Goal: Task Accomplishment & Management: Use online tool/utility

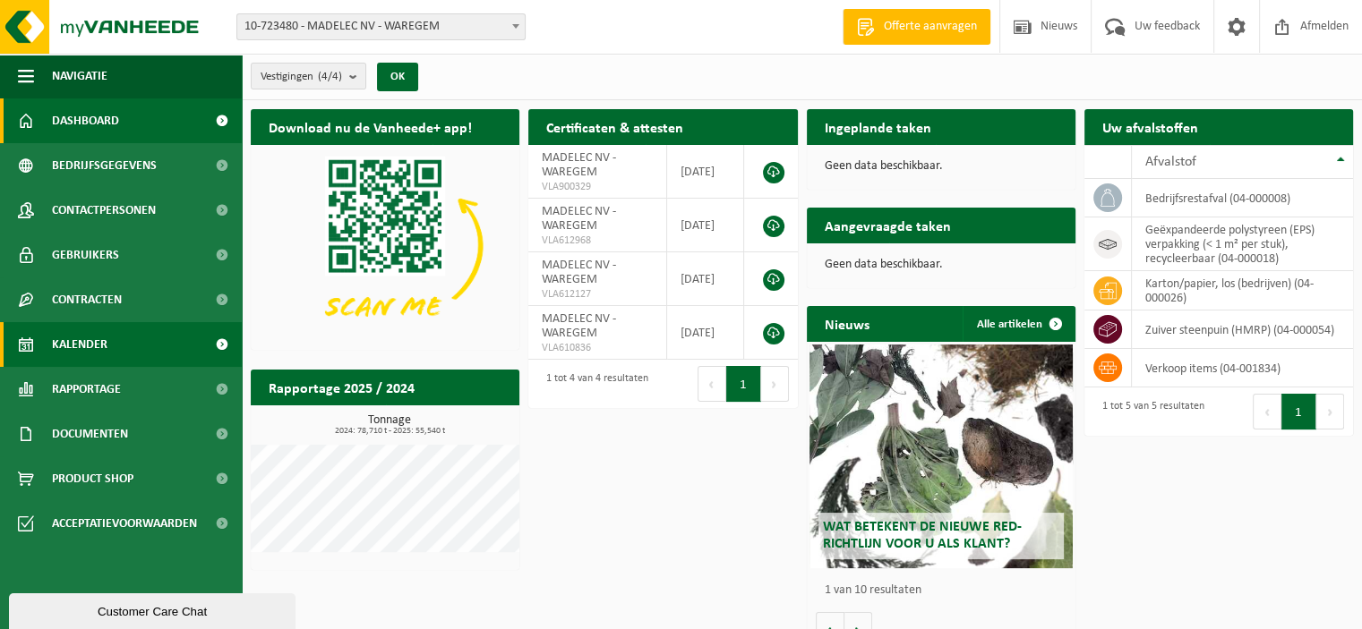
click at [71, 346] on span "Kalender" at bounding box center [79, 344] width 55 height 45
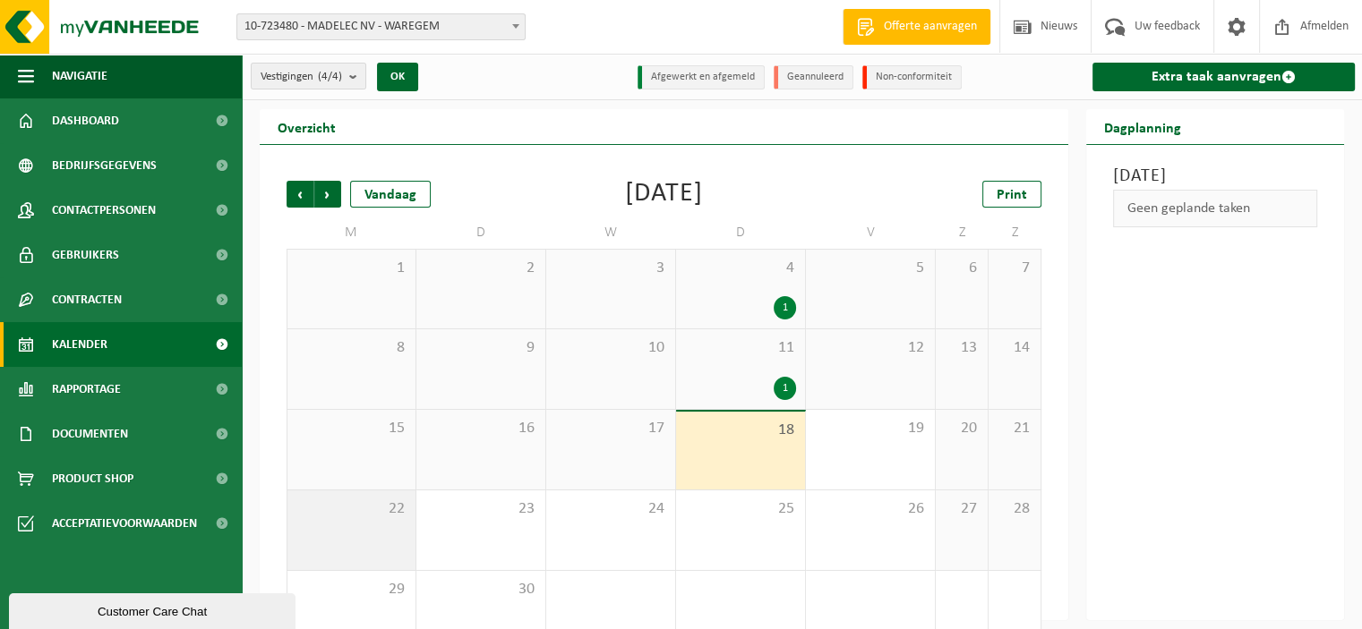
click at [374, 518] on div "22" at bounding box center [351, 531] width 128 height 80
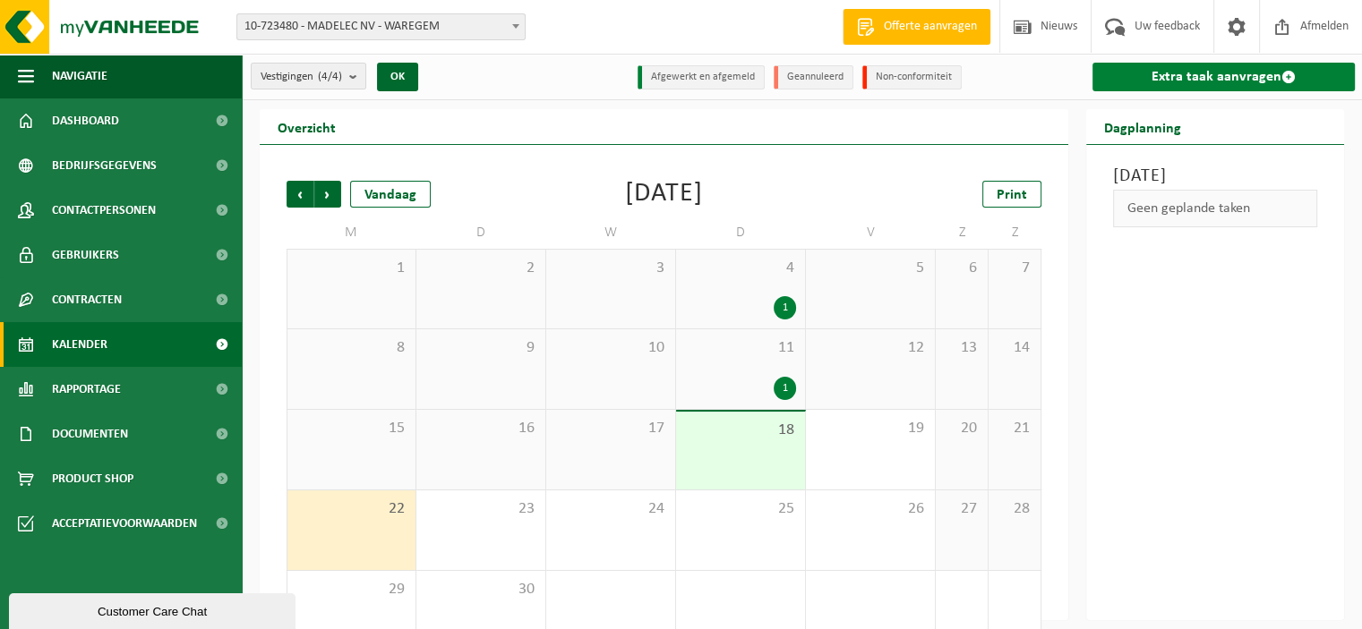
click at [1222, 73] on link "Extra taak aanvragen" at bounding box center [1223, 77] width 262 height 29
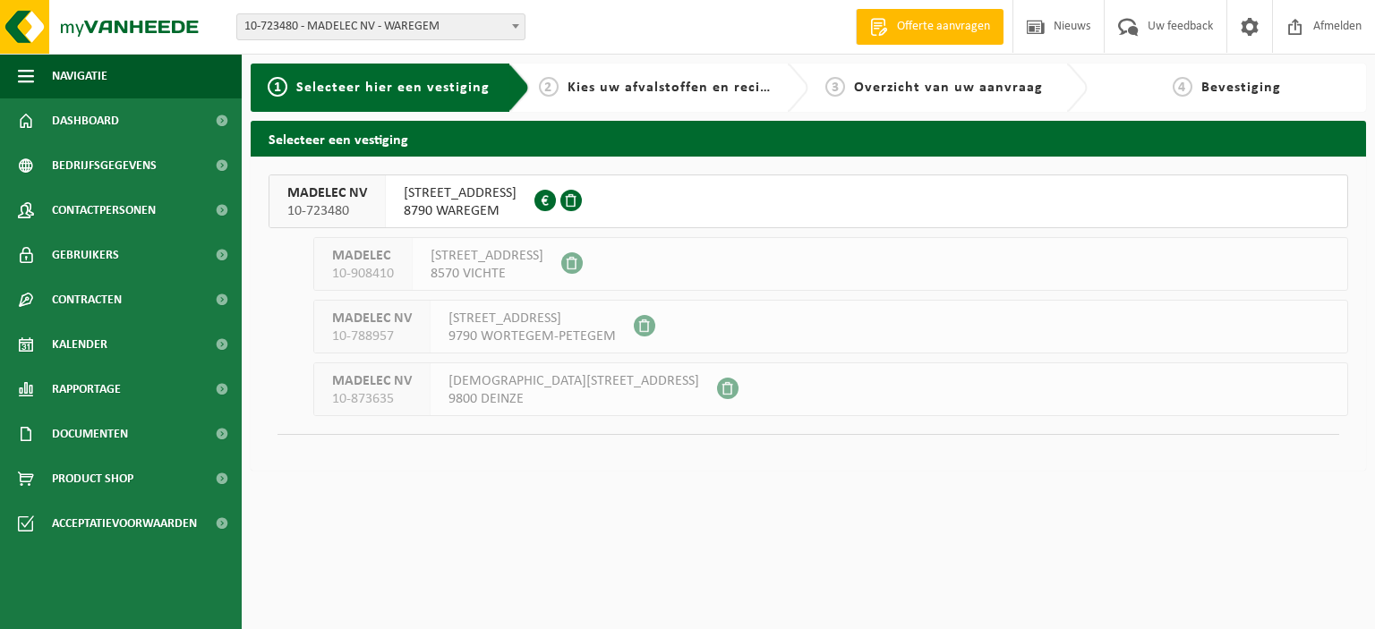
click at [496, 199] on span "KALKHOEVESTRAAT 52" at bounding box center [460, 193] width 113 height 18
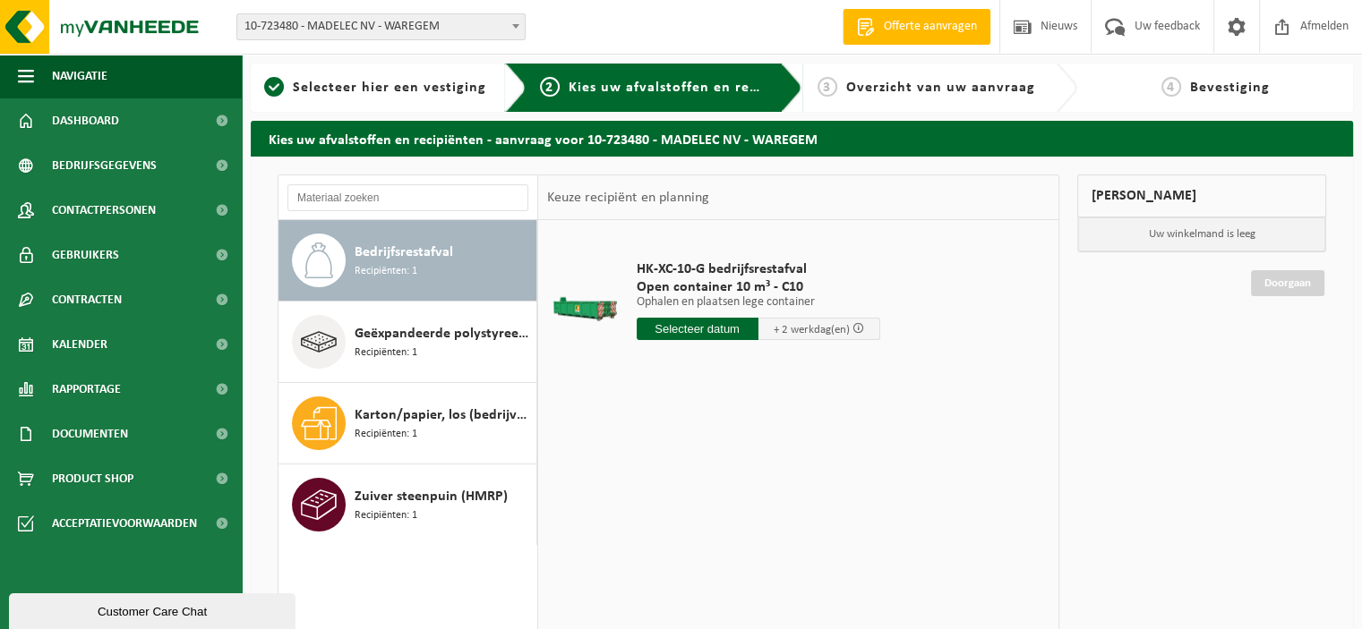
click at [709, 329] on input "text" at bounding box center [697, 329] width 122 height 22
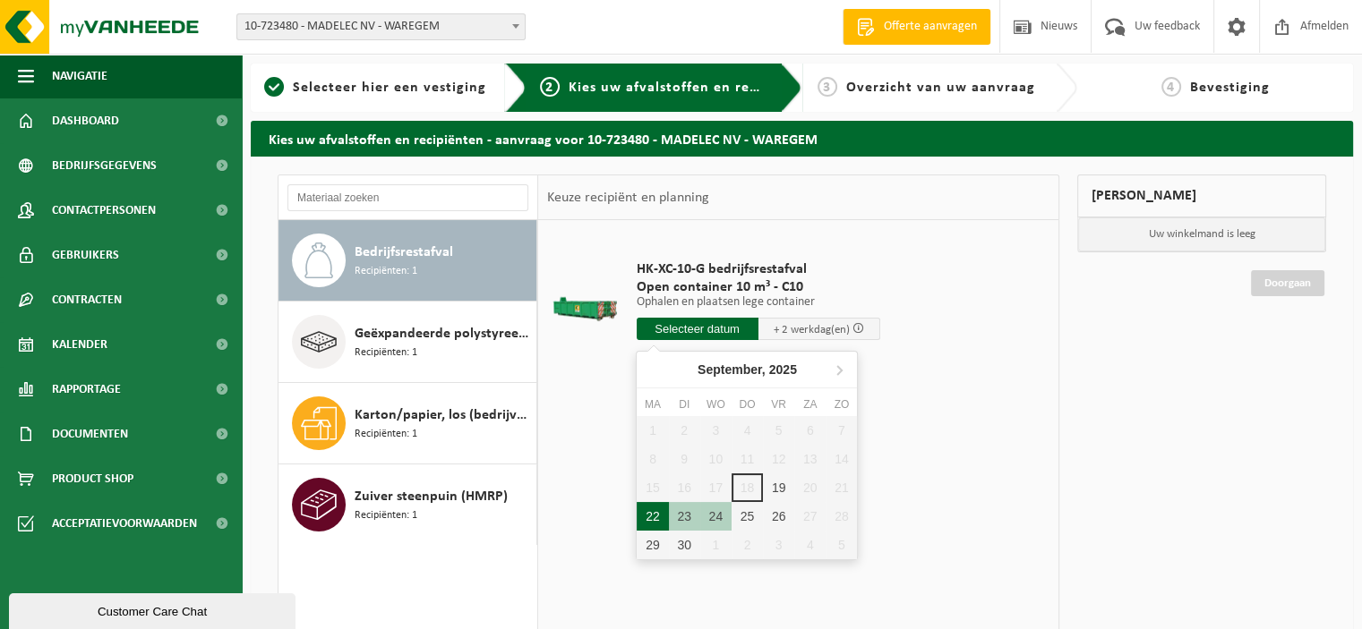
click at [653, 518] on div "22" at bounding box center [651, 516] width 31 height 29
type input "Van 2025-09-22"
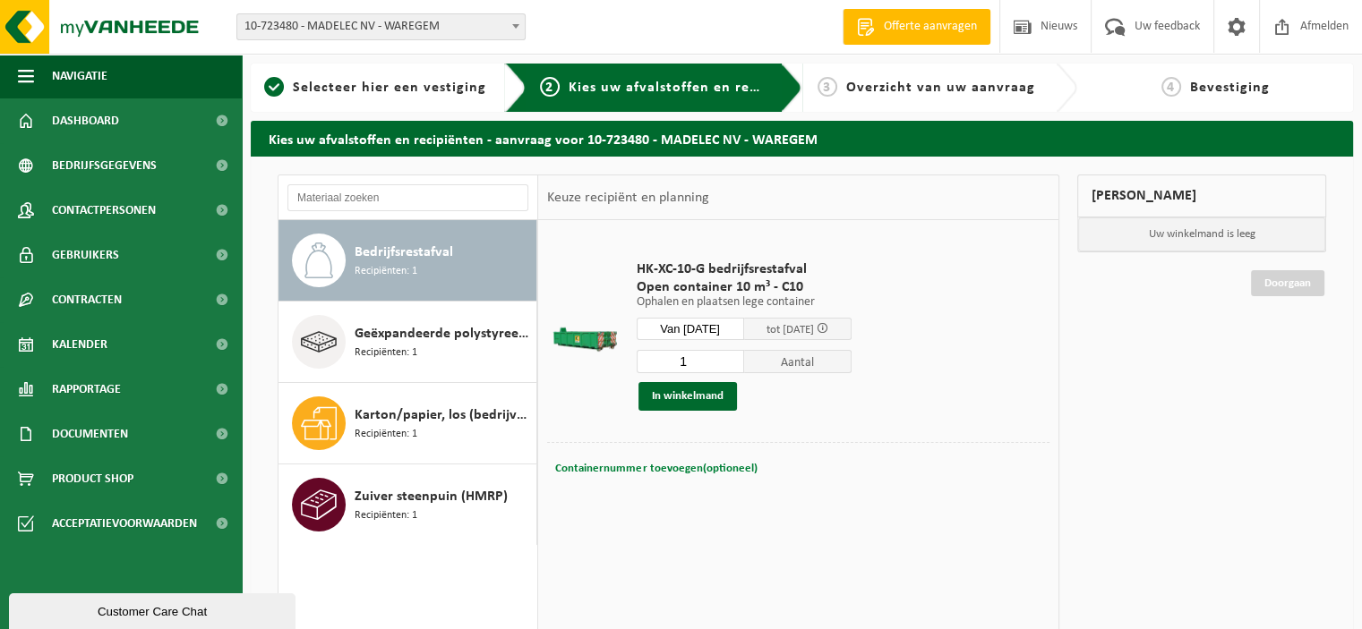
click at [687, 470] on span "Containernummer toevoegen(optioneel)" at bounding box center [655, 469] width 201 height 12
click at [645, 467] on input "text" at bounding box center [739, 469] width 242 height 24
type input "C10-1482"
click at [701, 402] on button "In winkelmand" at bounding box center [687, 396] width 98 height 29
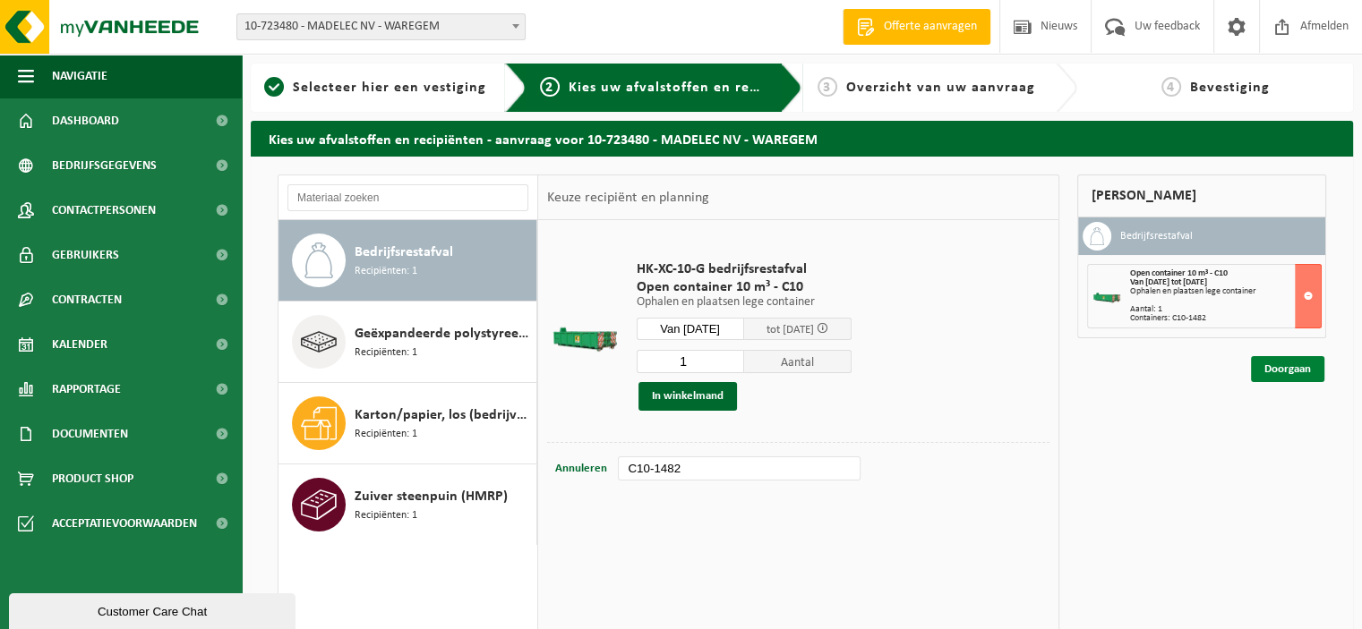
click at [1266, 367] on link "Doorgaan" at bounding box center [1287, 369] width 73 height 26
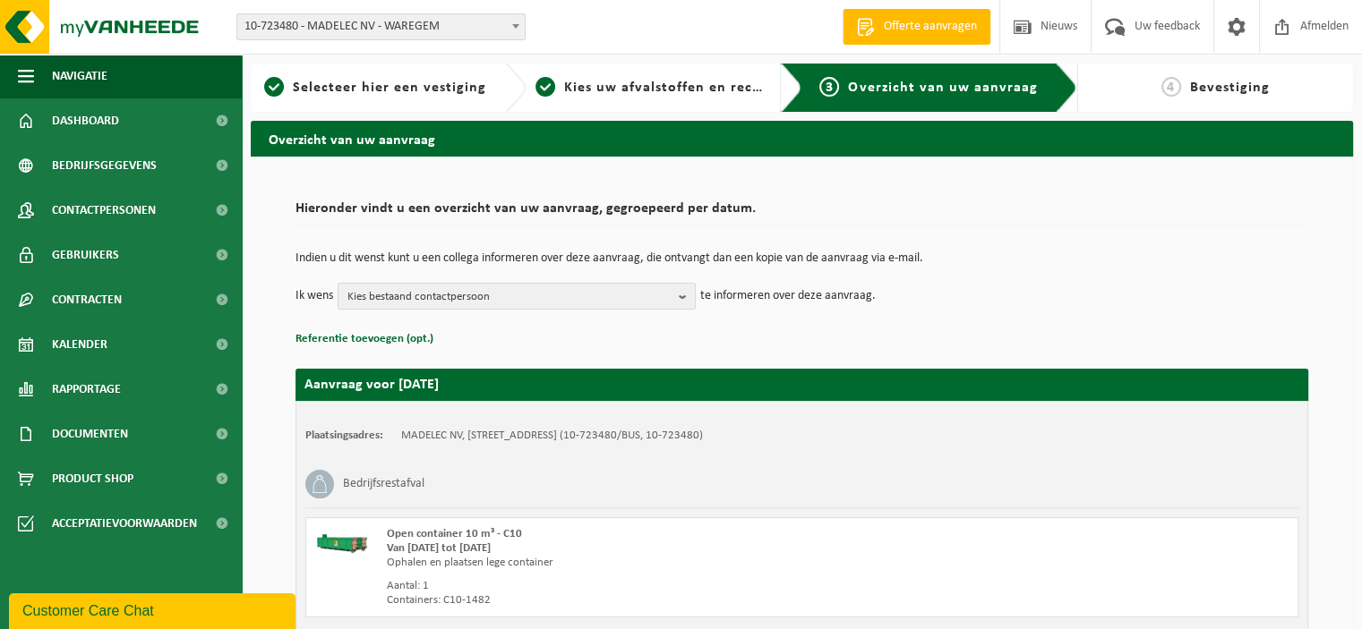
scroll to position [151, 0]
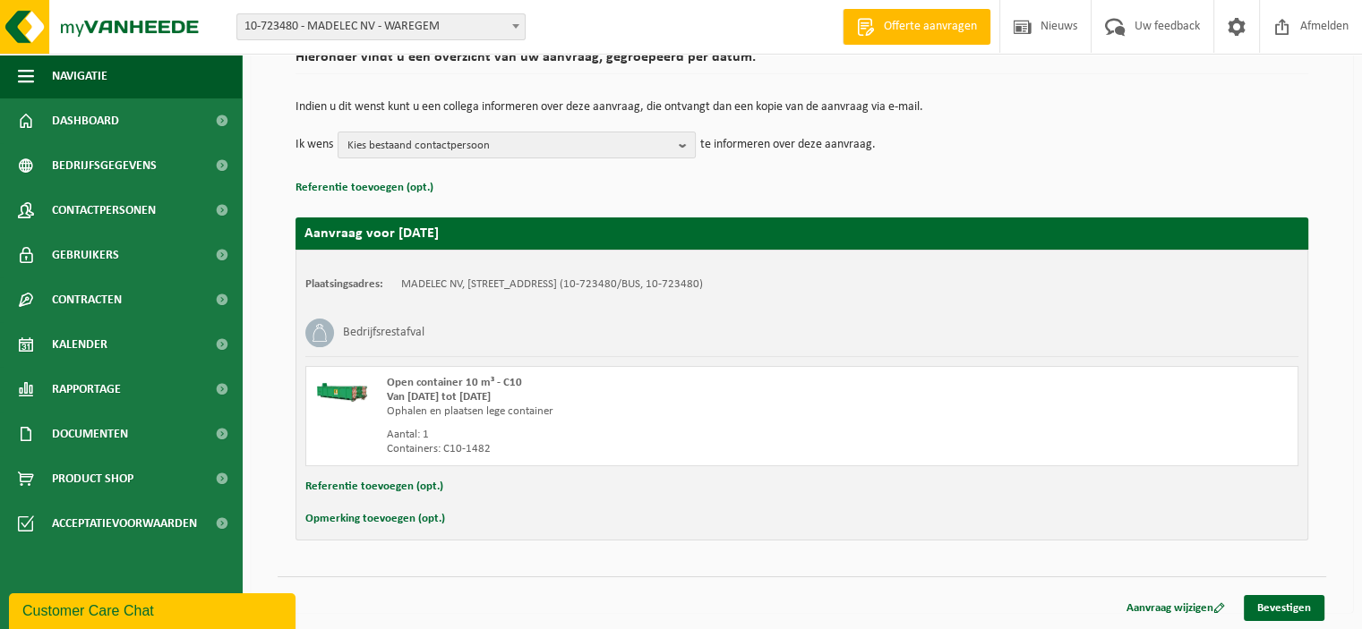
click at [363, 519] on button "Opmerking toevoegen (opt.)" at bounding box center [375, 519] width 140 height 23
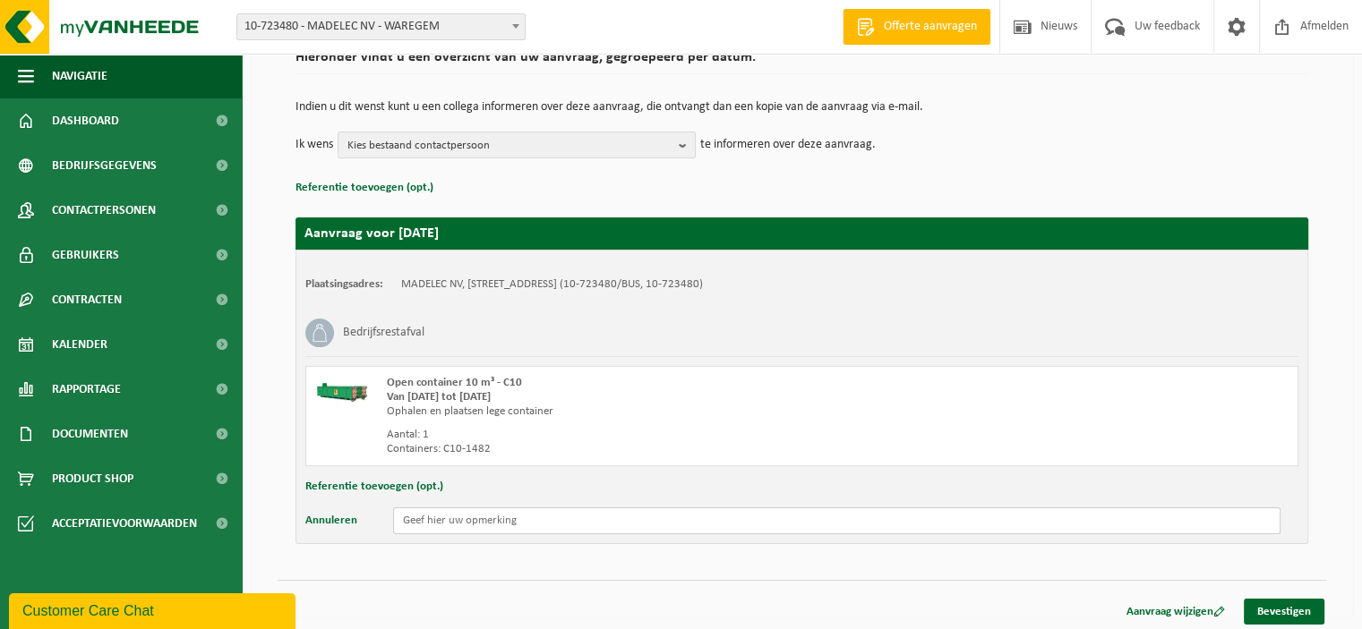
click at [405, 519] on input "text" at bounding box center [836, 521] width 887 height 27
click at [523, 516] on input "NIEUWE VOOR 15U" at bounding box center [836, 521] width 887 height 27
type input "NIEUWE VOOR 15U AUB"
click at [1272, 611] on link "Bevestigen" at bounding box center [1283, 612] width 81 height 26
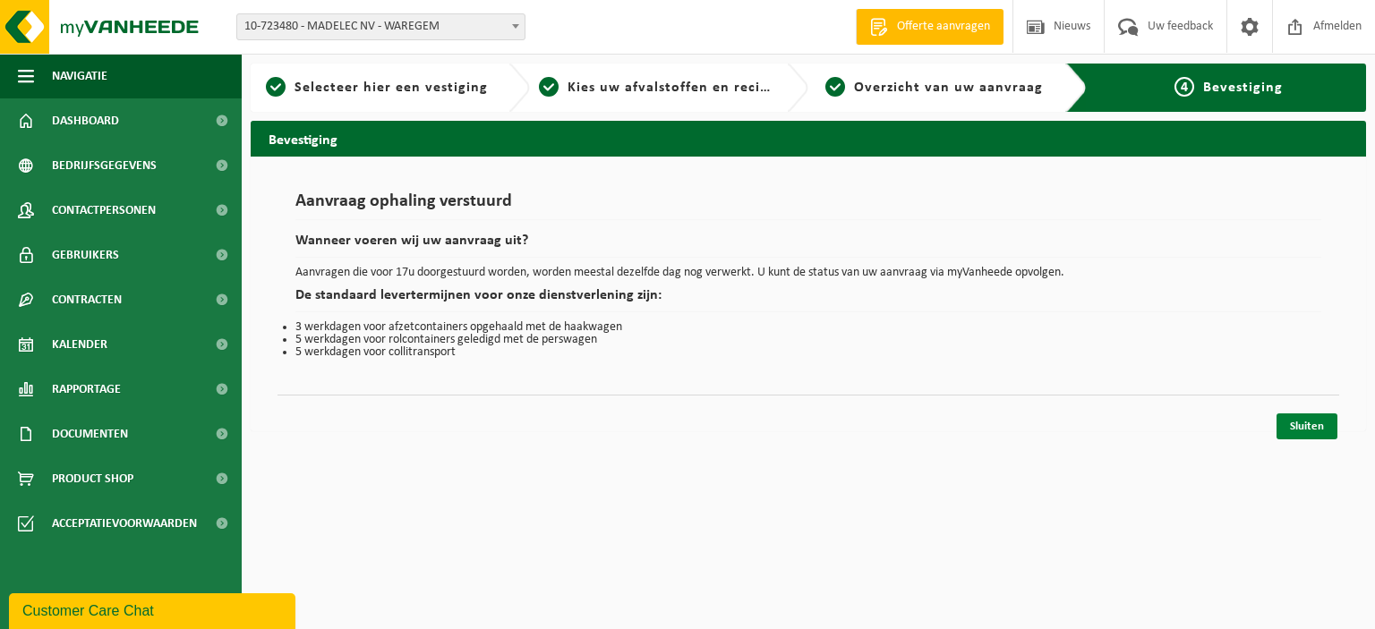
click at [1302, 428] on link "Sluiten" at bounding box center [1306, 427] width 61 height 26
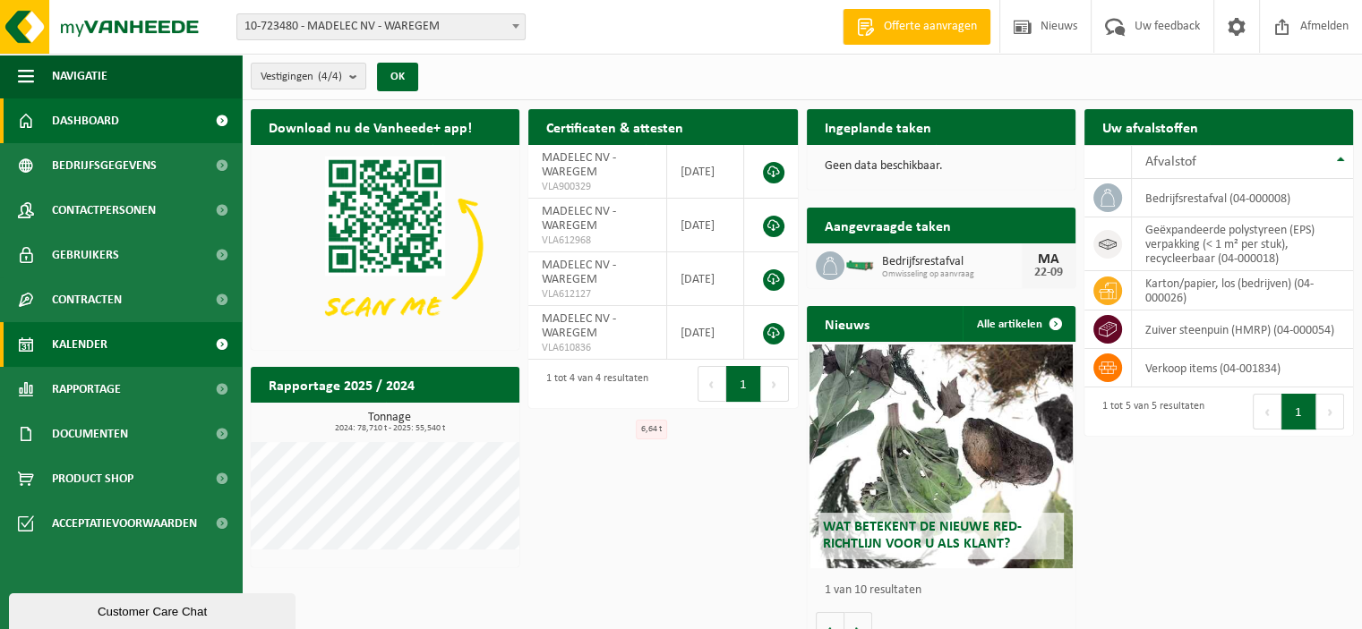
click at [68, 331] on span "Kalender" at bounding box center [79, 344] width 55 height 45
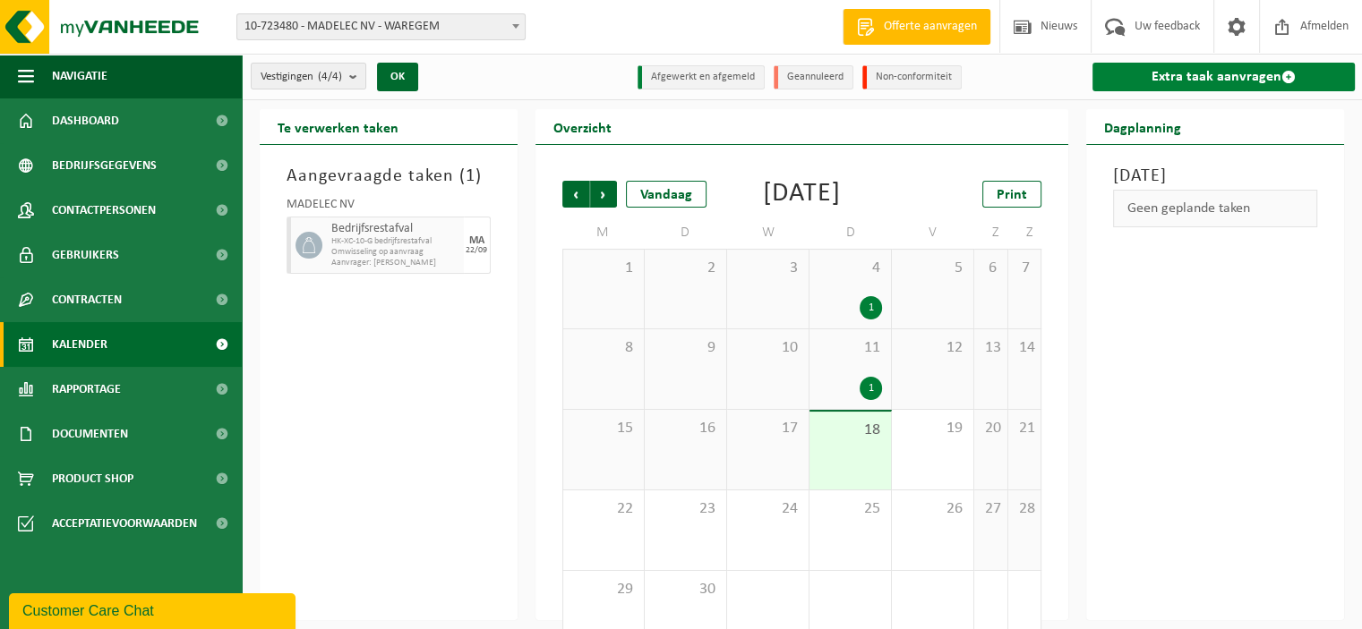
click at [1180, 73] on link "Extra taak aanvragen" at bounding box center [1223, 77] width 262 height 29
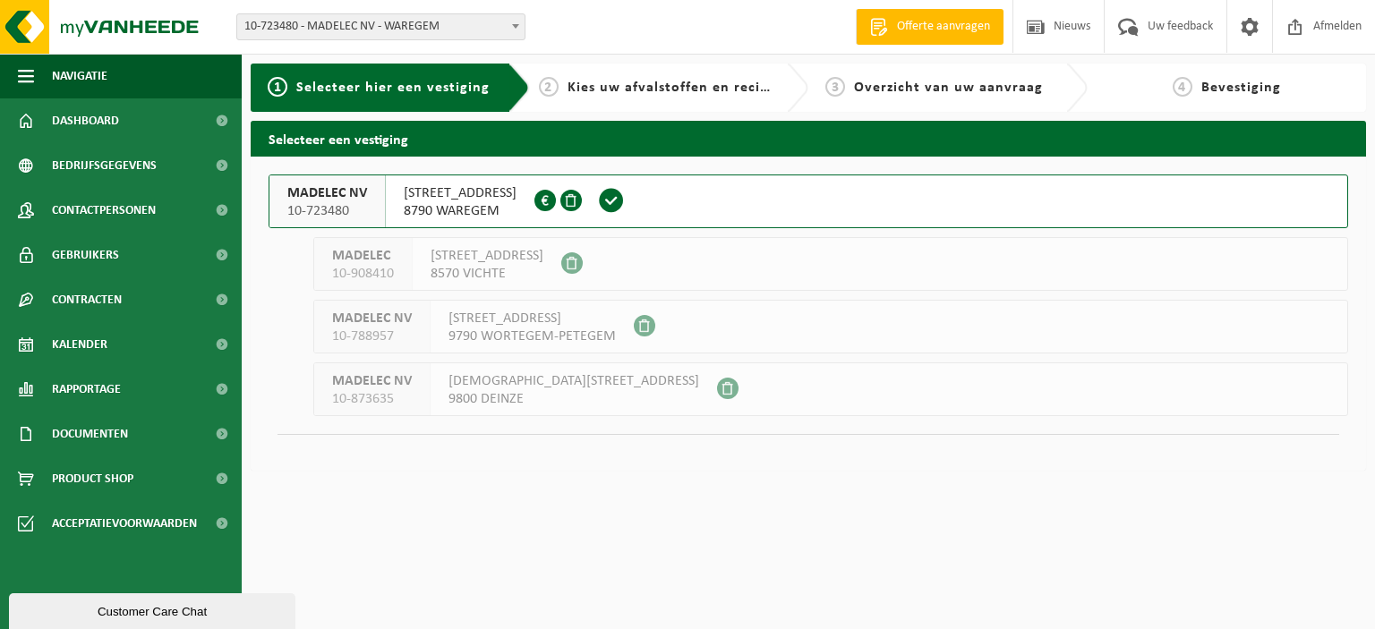
click at [461, 212] on span "8790 WAREGEM" at bounding box center [460, 211] width 113 height 18
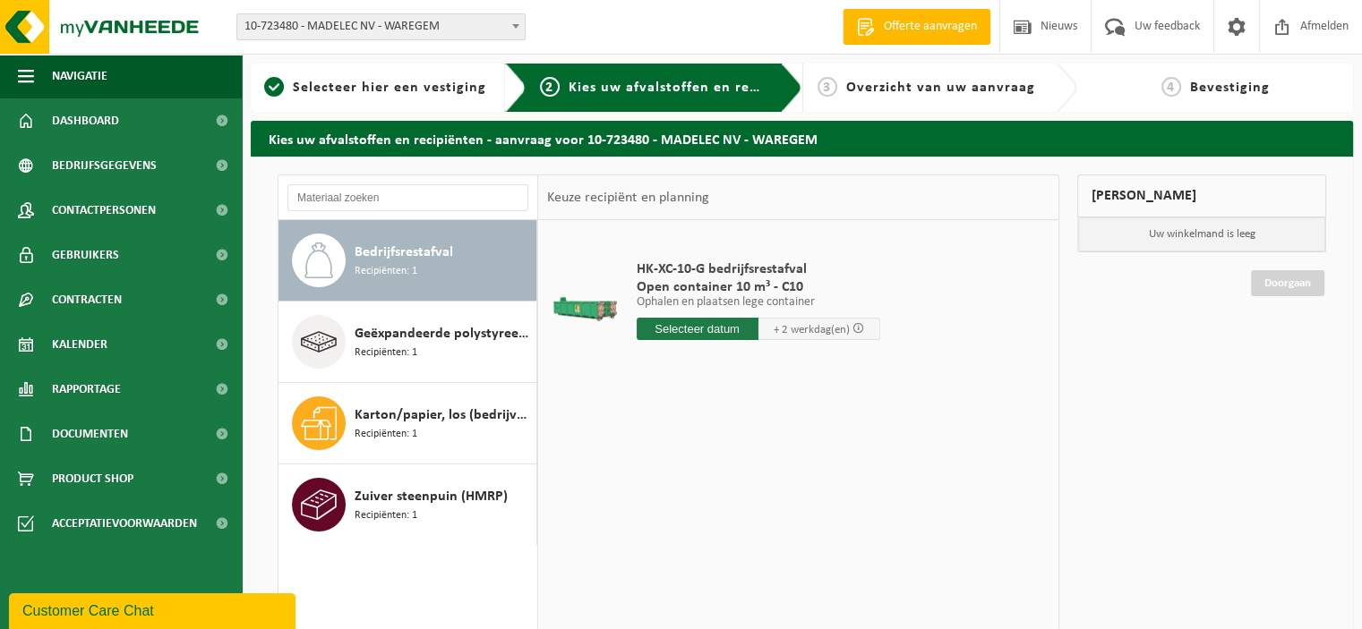
click at [411, 257] on span "Bedrijfsrestafval" at bounding box center [403, 252] width 98 height 21
click at [717, 329] on input "text" at bounding box center [697, 329] width 122 height 22
click at [695, 335] on input "text" at bounding box center [697, 329] width 122 height 22
click at [691, 329] on input "text" at bounding box center [697, 329] width 122 height 22
click at [659, 330] on input "text" at bounding box center [697, 329] width 122 height 22
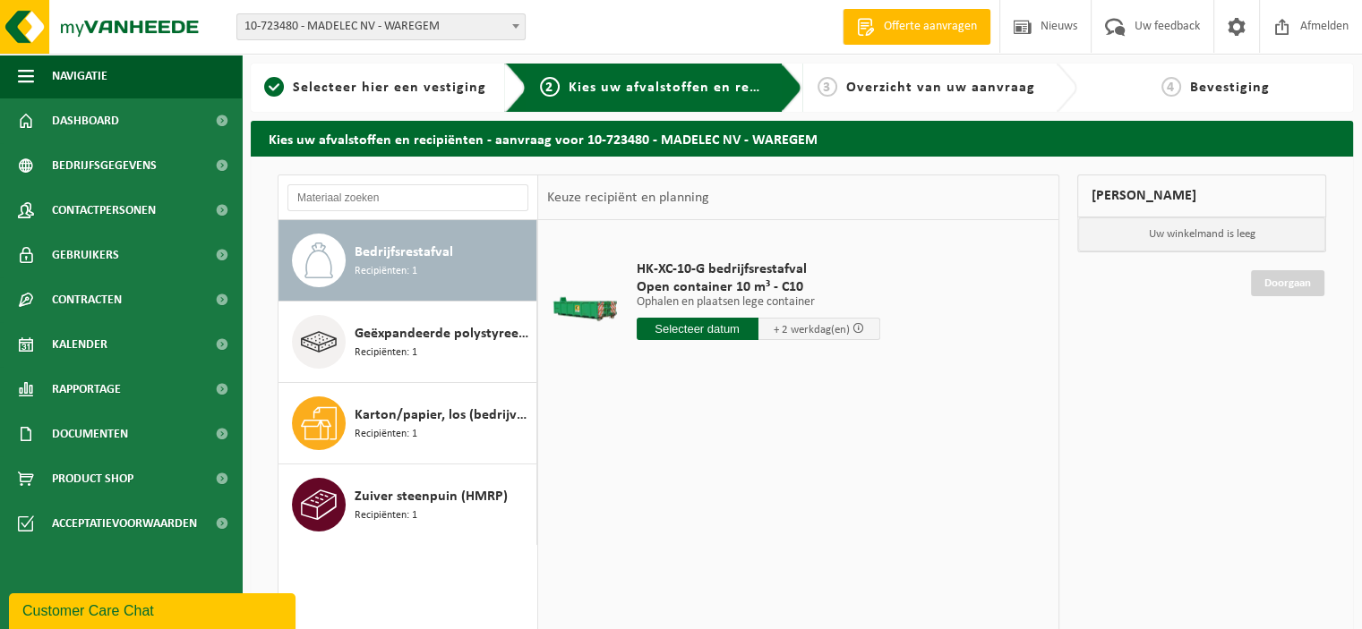
click at [713, 277] on span "HK-XC-10-G bedrijfsrestafval" at bounding box center [757, 269] width 243 height 18
click at [711, 326] on input "text" at bounding box center [697, 329] width 122 height 22
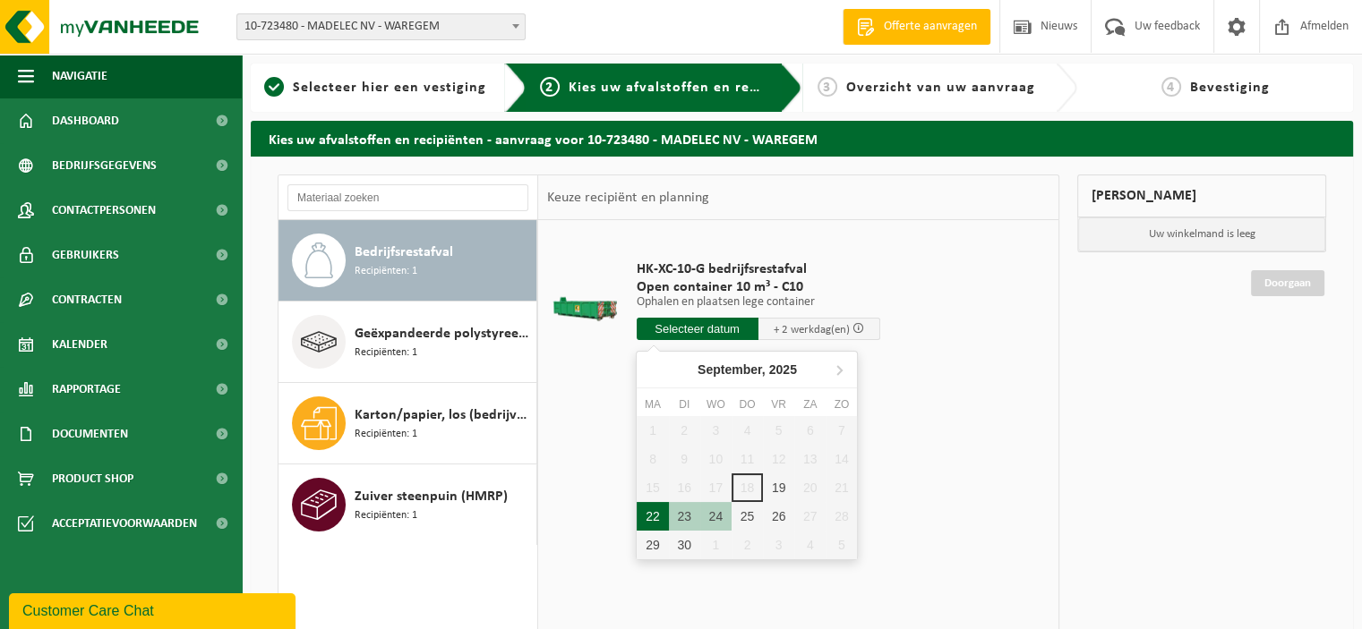
click at [655, 517] on div "22" at bounding box center [651, 516] width 31 height 29
type input "Van [DATE]"
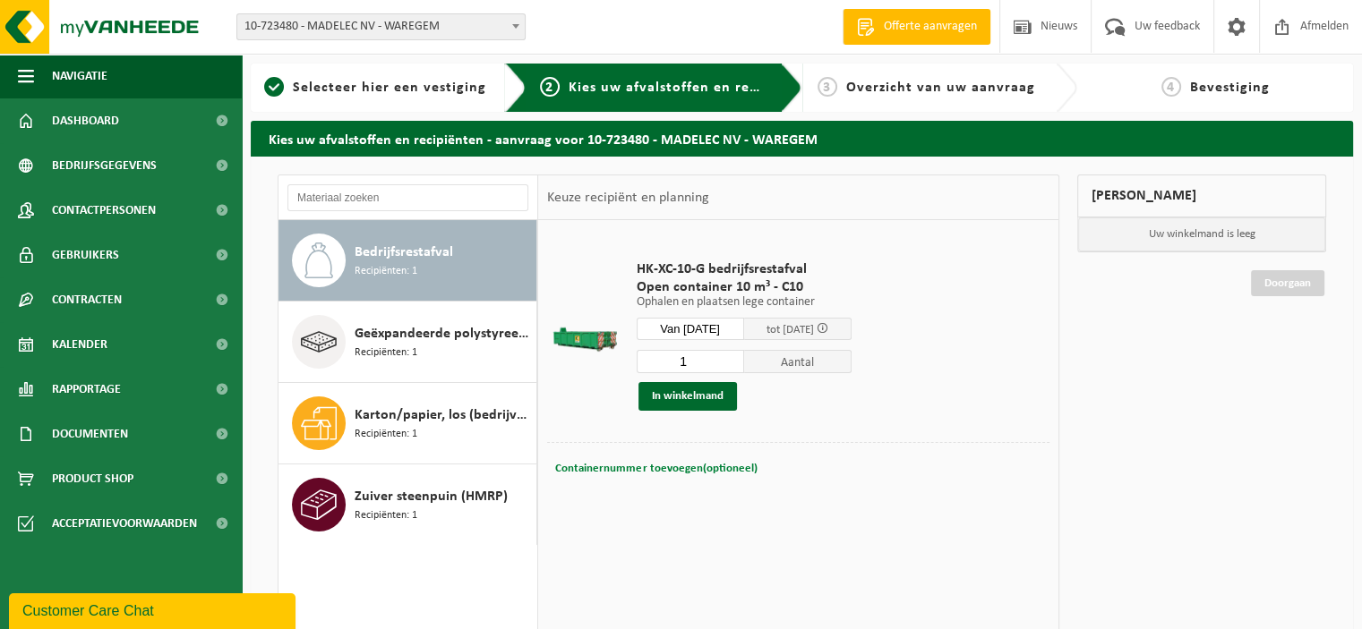
click at [684, 473] on span "Containernummer toevoegen(optioneel)" at bounding box center [655, 469] width 201 height 12
type input "C10-540"
click at [688, 397] on button "In winkelmand" at bounding box center [687, 396] width 98 height 29
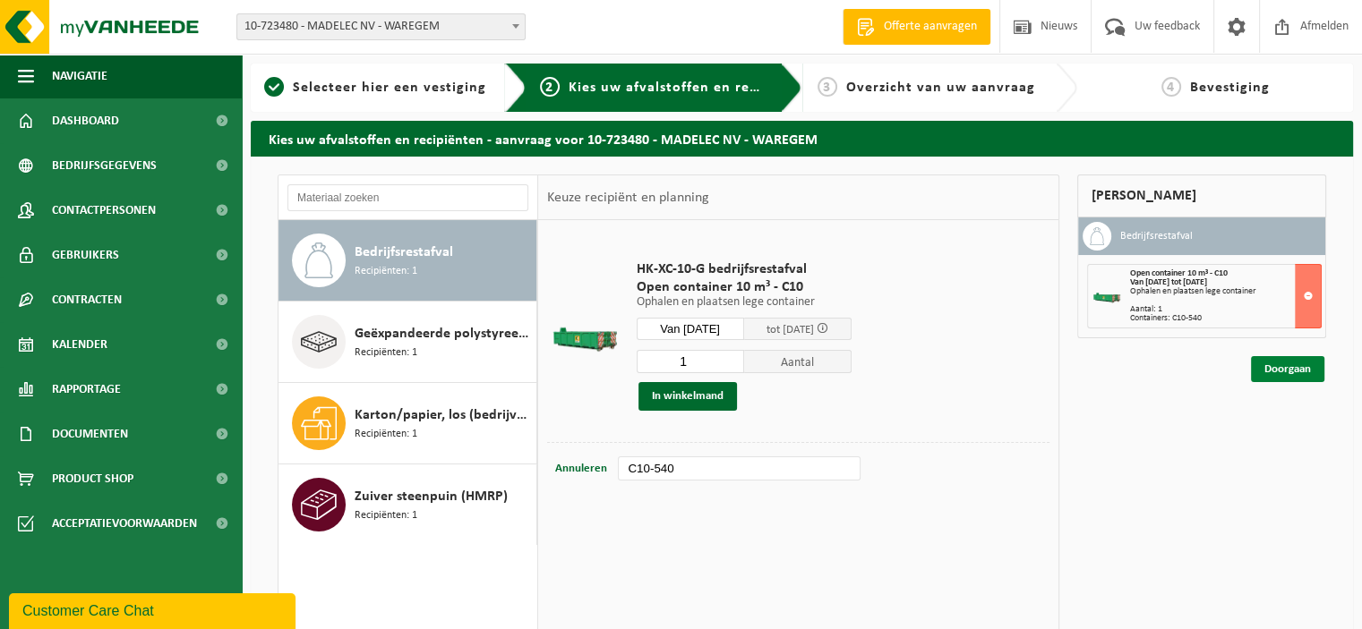
click at [1286, 364] on link "Doorgaan" at bounding box center [1287, 369] width 73 height 26
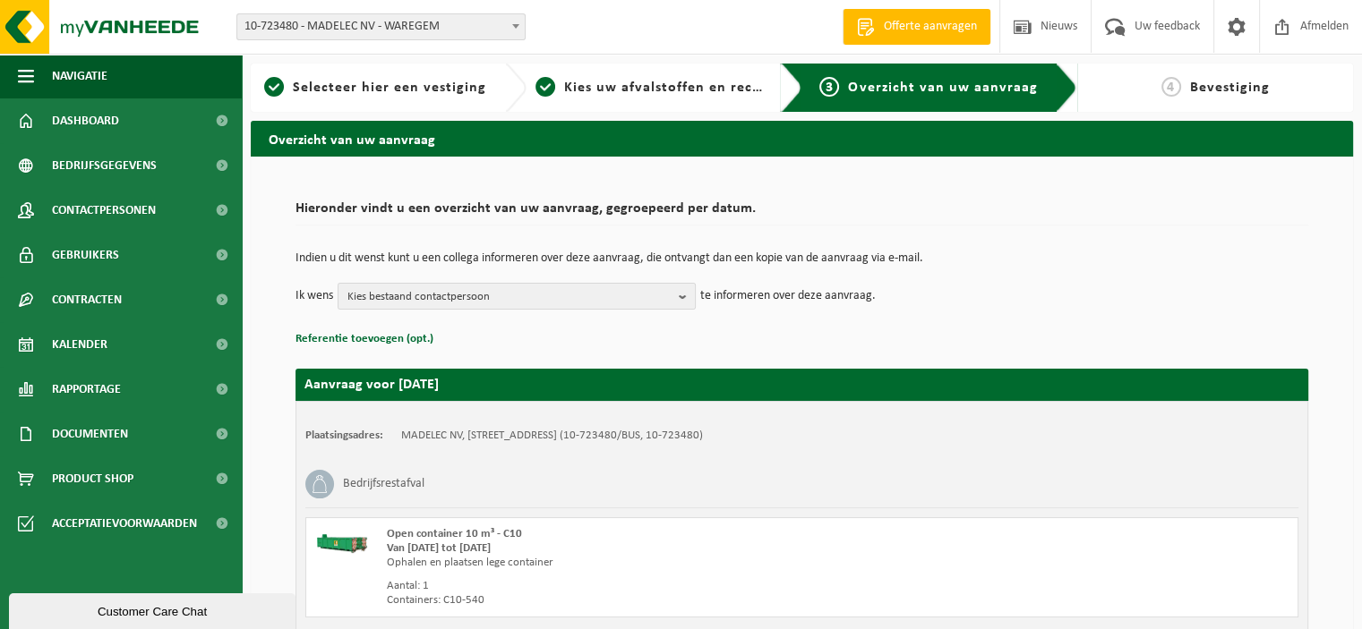
scroll to position [151, 0]
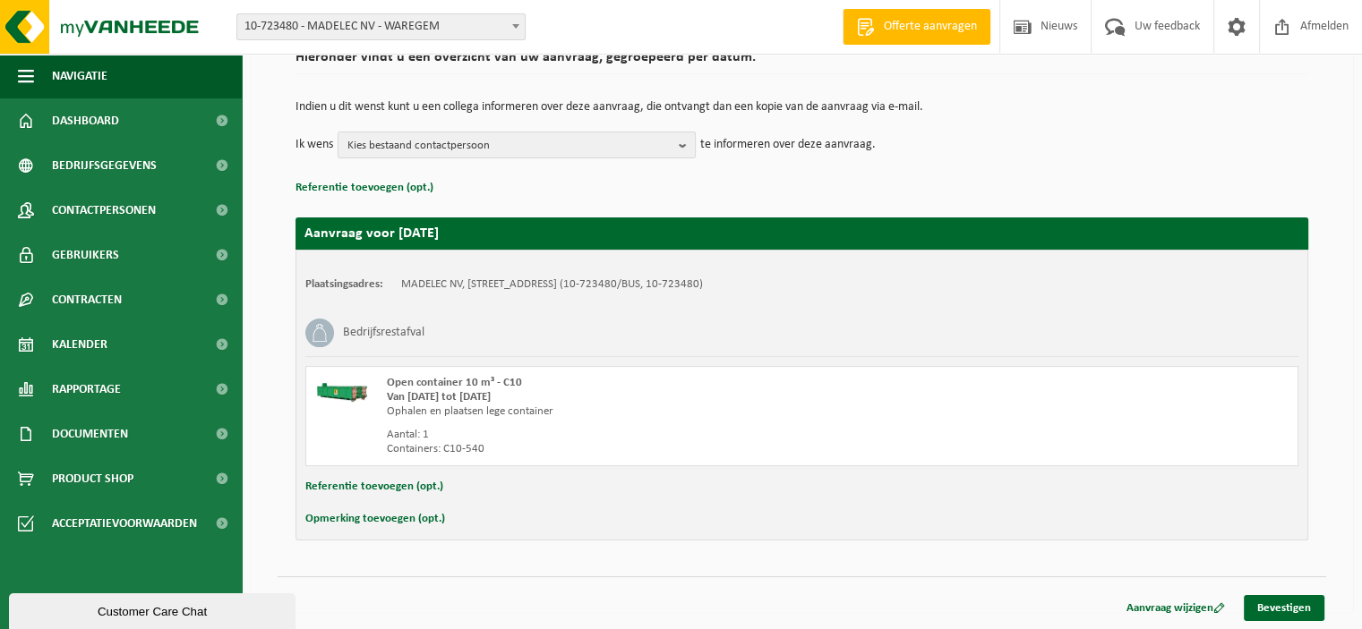
click at [350, 510] on button "Opmerking toevoegen (opt.)" at bounding box center [375, 519] width 140 height 23
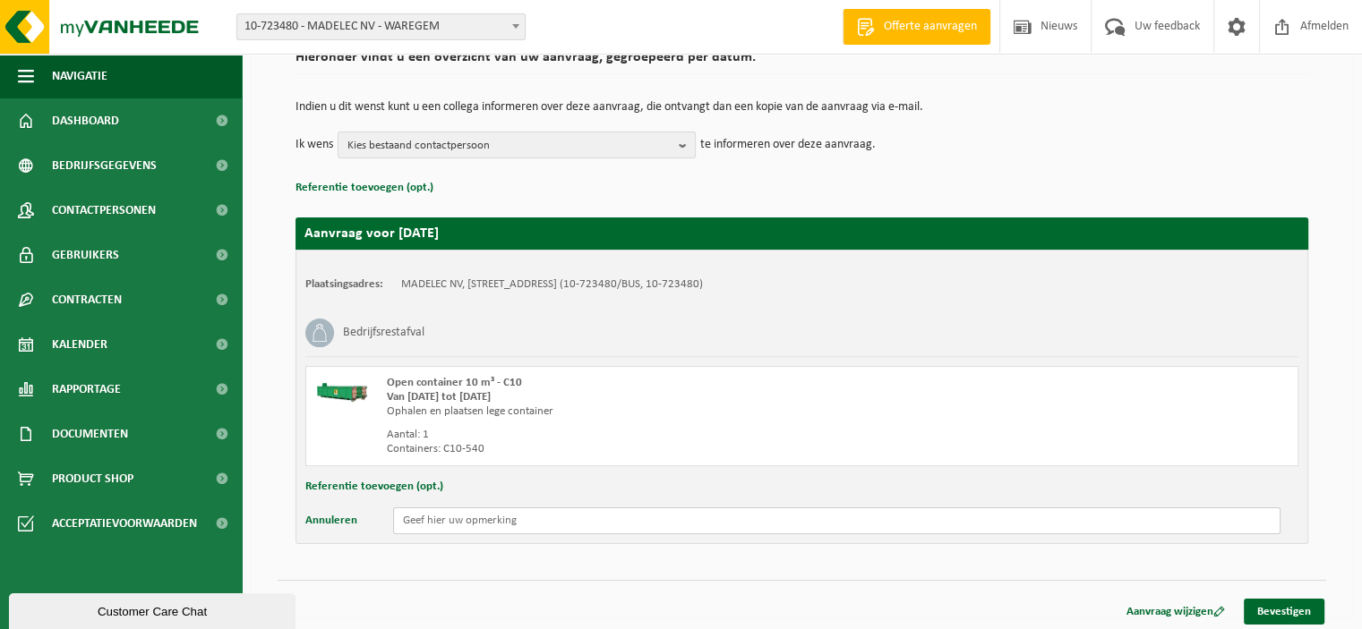
click at [428, 515] on input "text" at bounding box center [836, 521] width 887 height 27
type input "NIEUWE VOOR 15U AUB"
click at [1307, 609] on link "Bevestigen" at bounding box center [1283, 612] width 81 height 26
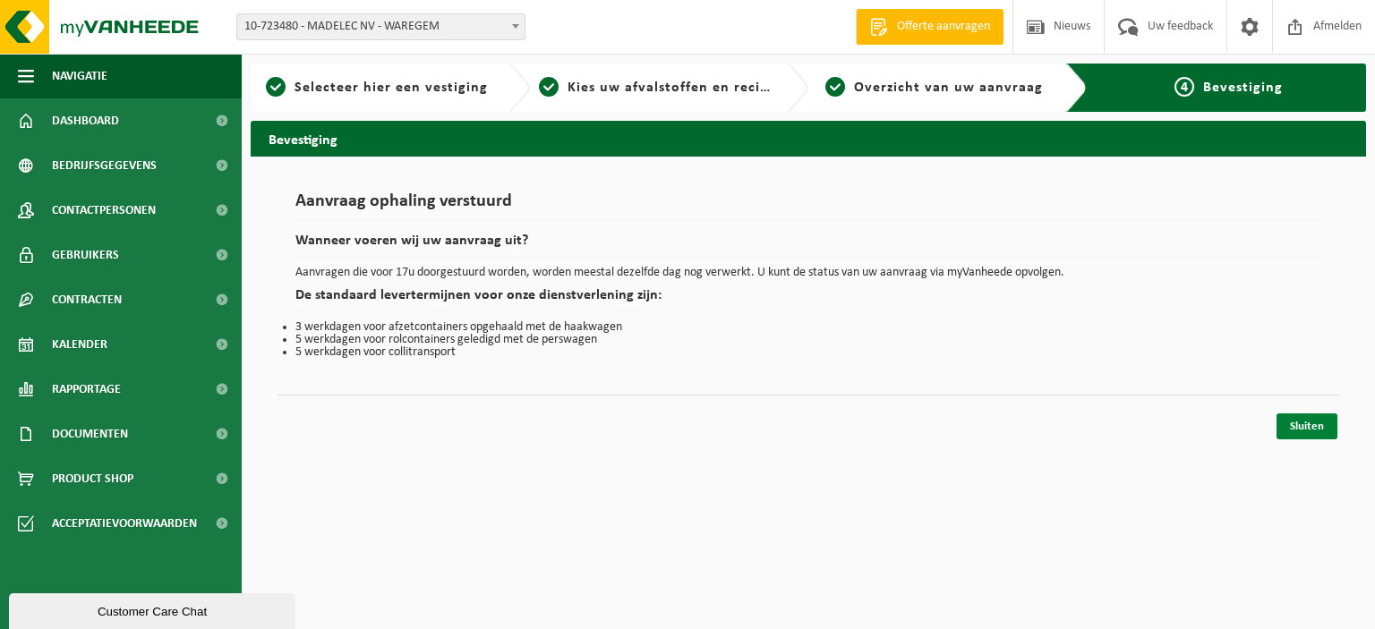
click at [1319, 422] on link "Sluiten" at bounding box center [1306, 427] width 61 height 26
